Goal: Task Accomplishment & Management: Manage account settings

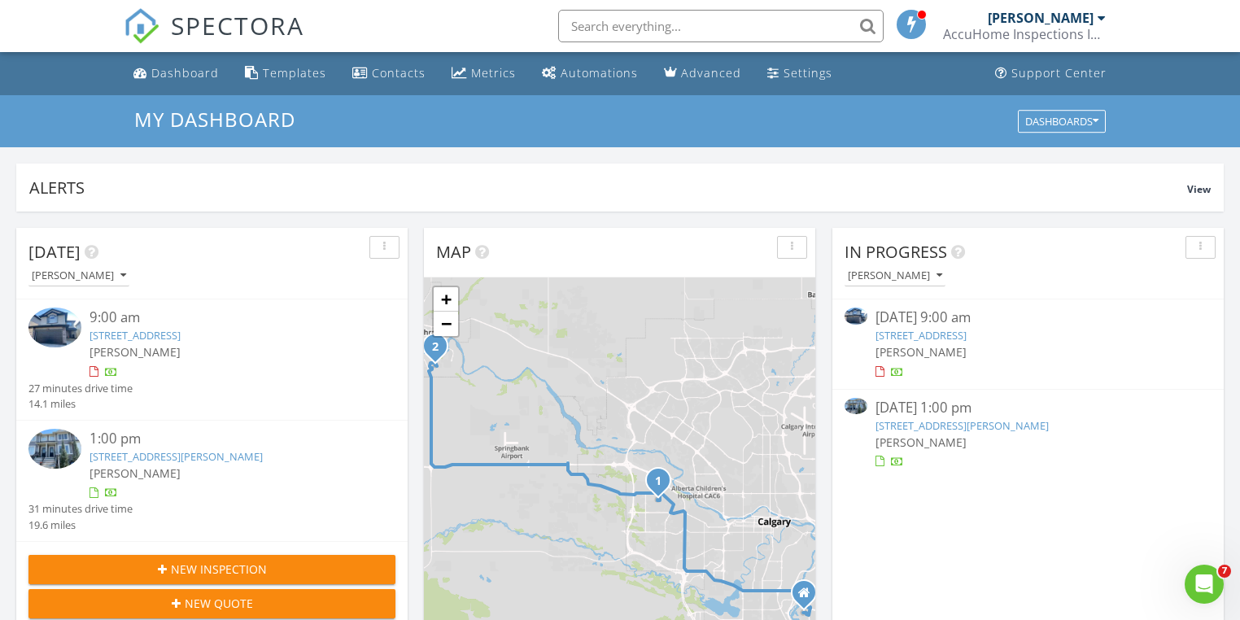
click at [59, 314] on img at bounding box center [54, 327] width 53 height 40
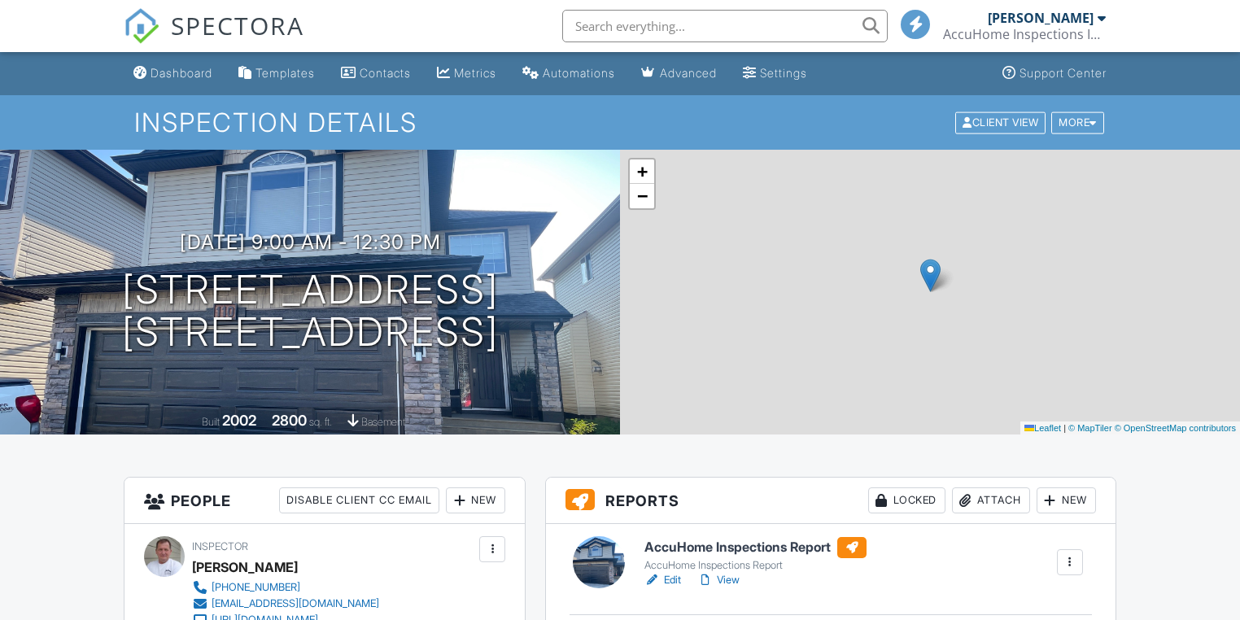
click at [674, 582] on link "Edit" at bounding box center [662, 580] width 37 height 16
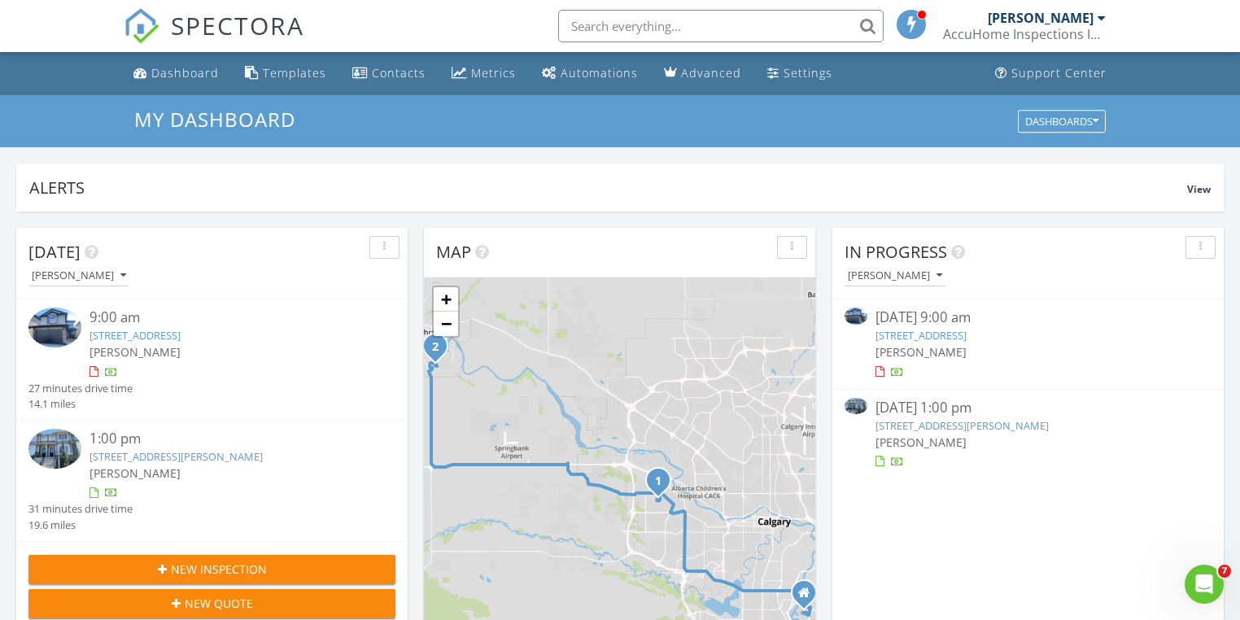
click at [45, 446] on img at bounding box center [54, 449] width 53 height 40
